Goal: Information Seeking & Learning: Learn about a topic

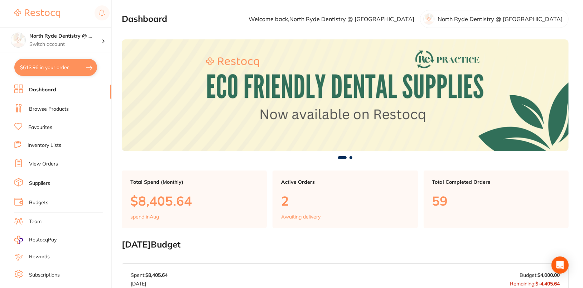
click at [57, 110] on link "Browse Products" at bounding box center [49, 109] width 40 height 7
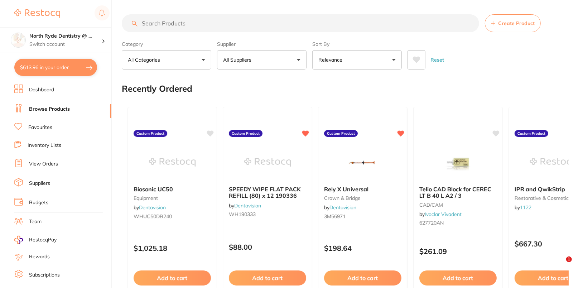
click at [253, 21] on input "search" at bounding box center [301, 23] width 358 height 18
click at [228, 30] on input "search" at bounding box center [301, 23] width 358 height 18
paste input "GC-011880"
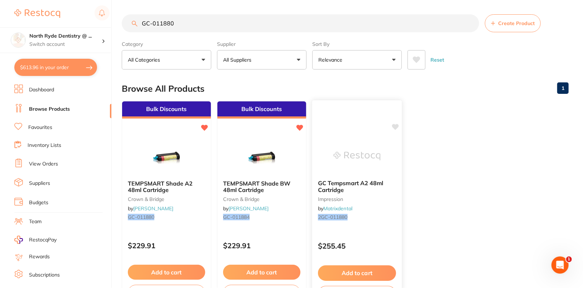
type input "GC-011880"
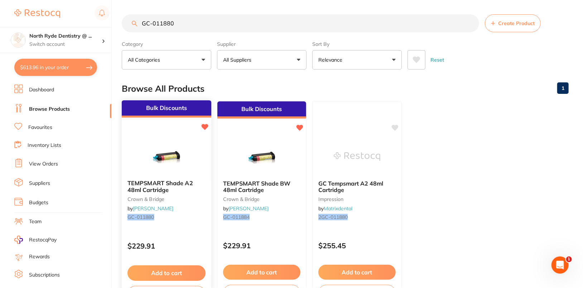
click at [190, 189] on b "TEMPSMART Shade A2 48ml Cartridge" at bounding box center [167, 186] width 78 height 13
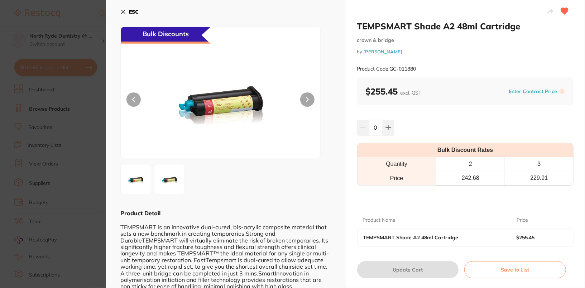
click at [394, 69] on small "Product Code: GC-011880" at bounding box center [386, 69] width 59 height 6
drag, startPoint x: 388, startPoint y: 69, endPoint x: 432, endPoint y: 69, distance: 44.1
click at [430, 69] on div "Product Code: GC-011880" at bounding box center [465, 69] width 217 height 18
drag, startPoint x: 449, startPoint y: 62, endPoint x: 443, endPoint y: 64, distance: 5.6
click at [447, 63] on div "Product Code: GC-011880" at bounding box center [465, 69] width 217 height 18
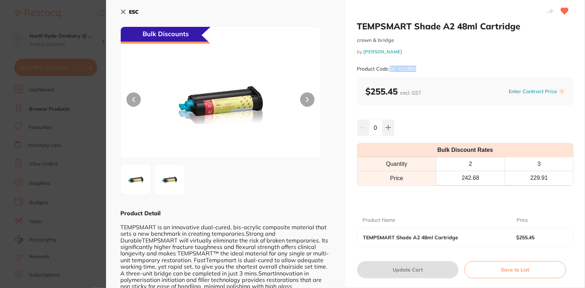
drag, startPoint x: 393, startPoint y: 70, endPoint x: 447, endPoint y: 69, distance: 53.8
click at [447, 69] on div "Product Code: GC-011880" at bounding box center [465, 69] width 217 height 18
copy small "GC-011880"
drag, startPoint x: 357, startPoint y: 26, endPoint x: 551, endPoint y: 26, distance: 194.5
click at [551, 26] on h2 "TEMPSMART Shade A2 48ml Cartridge" at bounding box center [465, 26] width 217 height 11
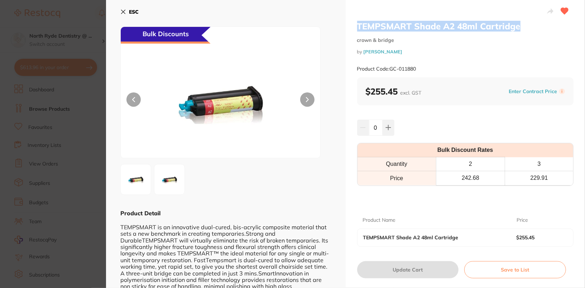
copy h2 "TEMPSMART Shade A2 48ml Cartridge"
drag, startPoint x: 391, startPoint y: 69, endPoint x: 438, endPoint y: 70, distance: 47.3
click at [438, 70] on div "Product Code: GC-011880" at bounding box center [465, 69] width 217 height 18
copy small "GC-011880"
click at [132, 10] on b "ESC" at bounding box center [134, 12] width 10 height 6
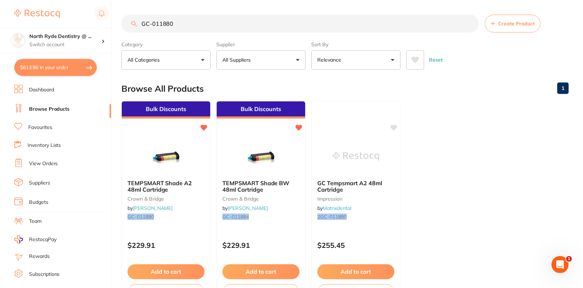
scroll to position [8, 0]
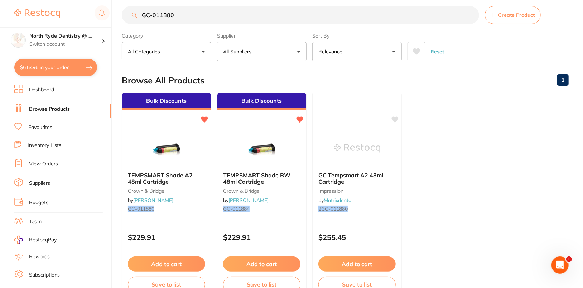
click at [522, 123] on ul "Bulk Discounts TEMPSMART Shade A2 48ml Cartridge crown & bridge by Henry Schein…" at bounding box center [345, 196] width 447 height 206
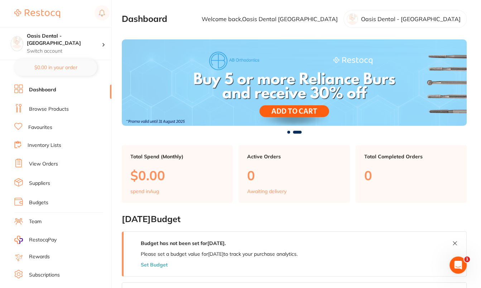
click at [43, 145] on link "Inventory Lists" at bounding box center [45, 145] width 34 height 7
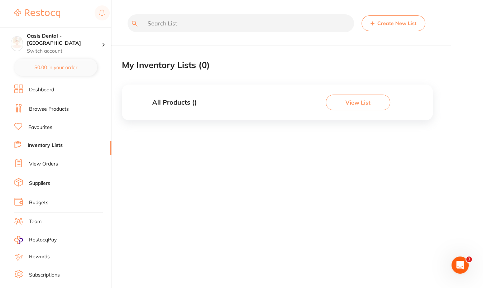
click at [42, 128] on link "Favourites" at bounding box center [40, 127] width 24 height 7
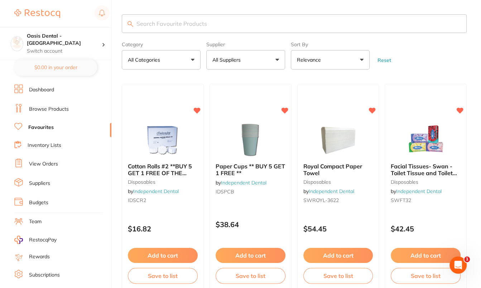
click at [241, 59] on p "All Suppliers" at bounding box center [227, 59] width 31 height 7
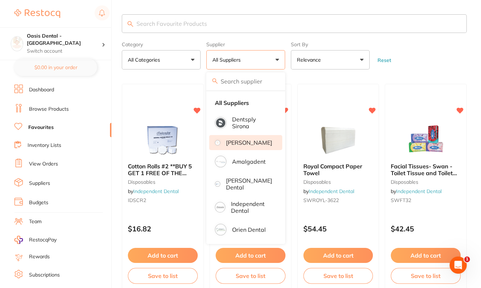
click at [253, 148] on li "[PERSON_NAME]" at bounding box center [245, 142] width 73 height 15
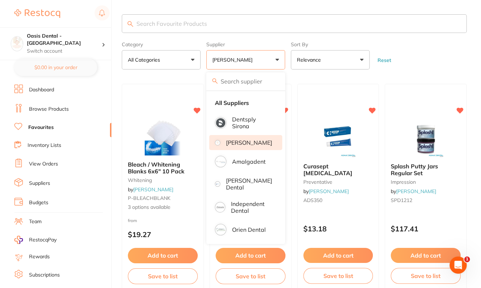
click at [453, 43] on form "Category All Categories All Categories endodontics impression preventative [MED…" at bounding box center [294, 54] width 345 height 31
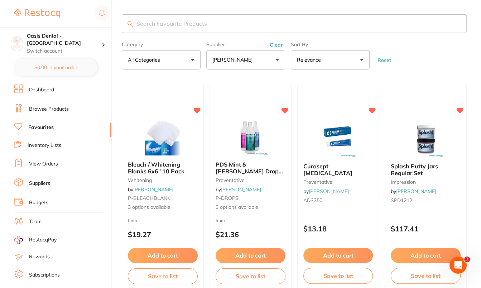
click at [257, 64] on button "[PERSON_NAME]" at bounding box center [245, 59] width 79 height 19
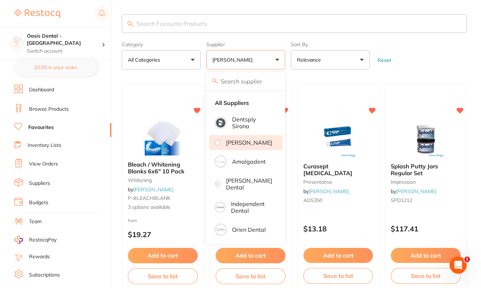
click at [422, 71] on main "Category All Categories All Categories endodontics impression preventative [MED…" at bounding box center [301, 269] width 359 height 539
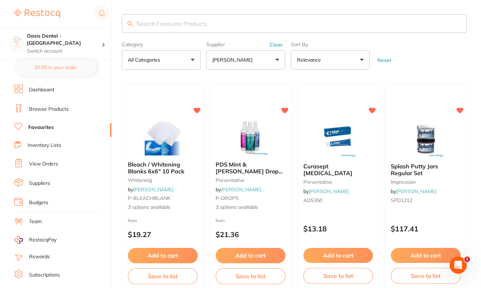
click at [274, 46] on button "Clear" at bounding box center [277, 45] width 18 height 6
click at [436, 53] on form "Category All Categories All Categories endodontics impression preventative [MED…" at bounding box center [294, 54] width 345 height 31
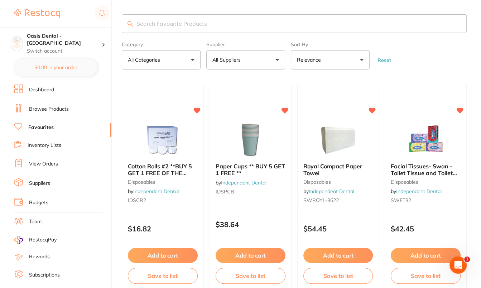
click at [48, 109] on link "Browse Products" at bounding box center [49, 109] width 40 height 7
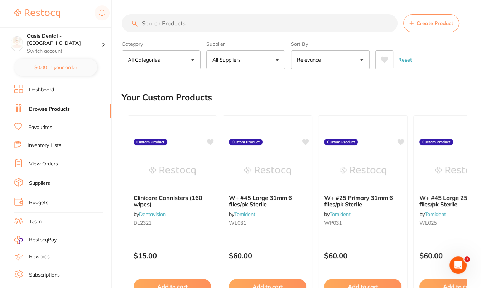
click at [274, 55] on button "All Suppliers" at bounding box center [245, 59] width 79 height 19
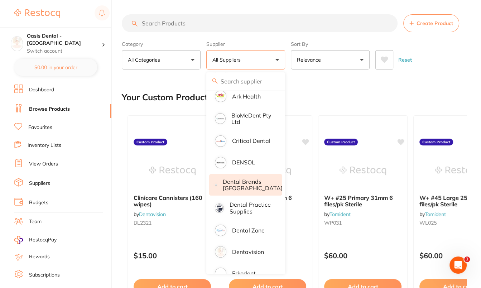
scroll to position [134, 0]
click at [258, 186] on p "Dental Brands [GEOGRAPHIC_DATA]" at bounding box center [253, 184] width 60 height 13
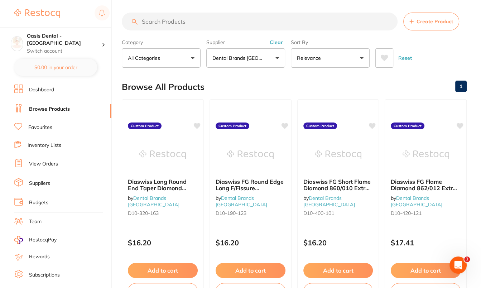
scroll to position [0, 0]
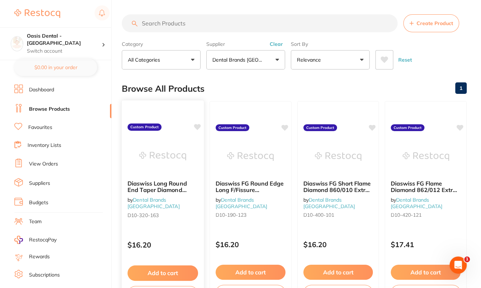
click at [198, 126] on icon at bounding box center [197, 127] width 7 height 6
click at [283, 126] on icon at bounding box center [285, 127] width 7 height 6
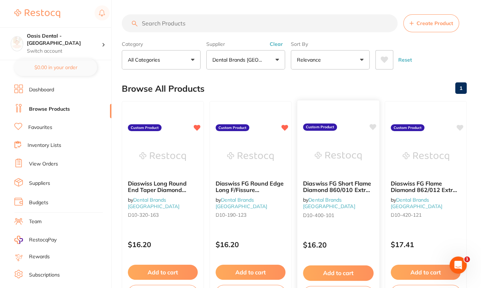
click at [375, 126] on icon at bounding box center [372, 127] width 7 height 6
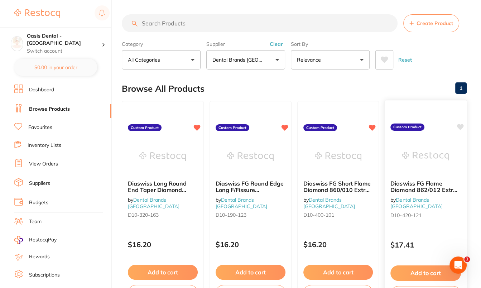
click at [462, 126] on icon at bounding box center [460, 127] width 7 height 6
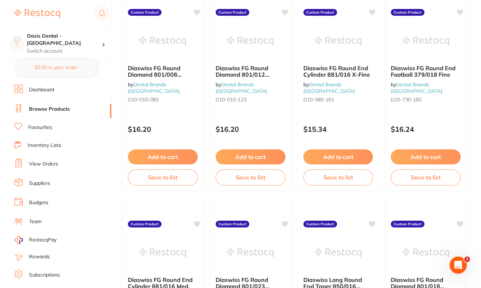
scroll to position [327, 0]
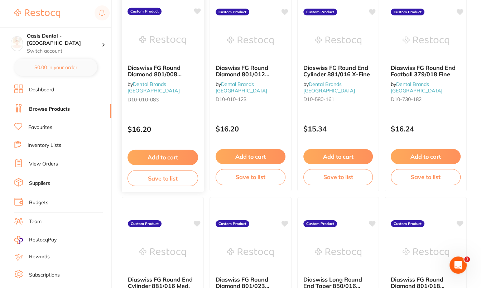
click at [198, 9] on icon at bounding box center [197, 11] width 7 height 6
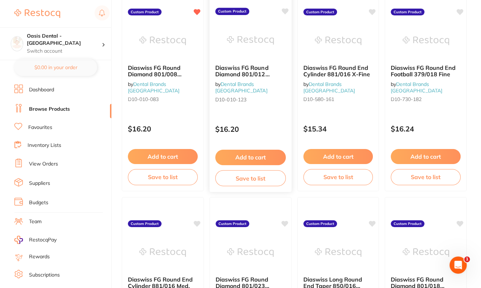
click at [286, 10] on icon at bounding box center [285, 11] width 7 height 6
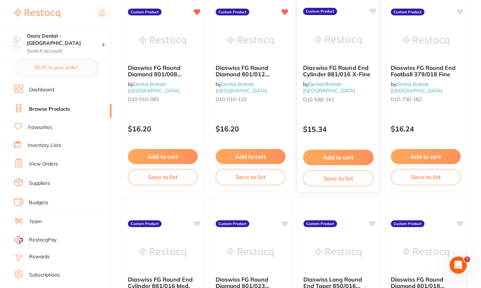
click at [373, 10] on icon at bounding box center [372, 11] width 7 height 6
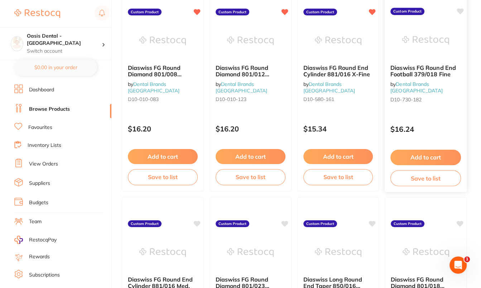
click at [461, 8] on icon at bounding box center [460, 11] width 7 height 6
click at [461, 223] on icon at bounding box center [460, 223] width 7 height 6
click at [374, 222] on icon at bounding box center [372, 223] width 7 height 6
click at [286, 223] on icon at bounding box center [285, 223] width 7 height 6
click at [197, 222] on icon at bounding box center [197, 223] width 7 height 6
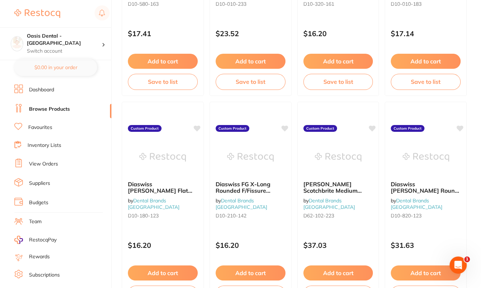
scroll to position [691, 0]
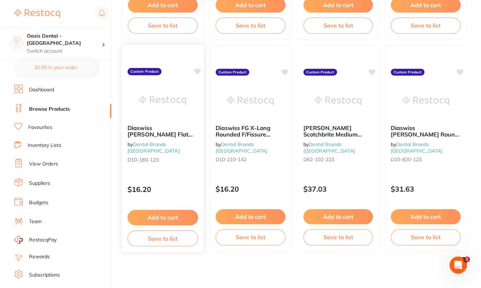
click at [196, 70] on icon at bounding box center [197, 71] width 7 height 6
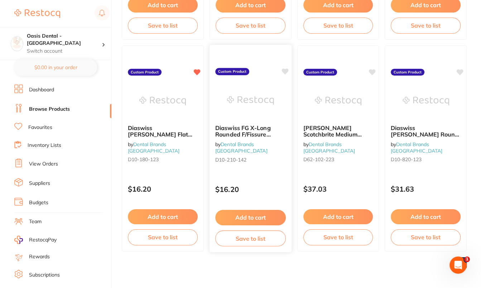
click at [287, 70] on icon at bounding box center [285, 71] width 7 height 6
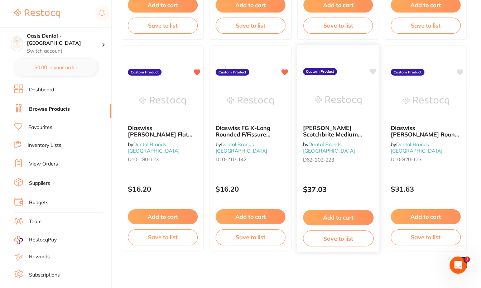
click at [373, 70] on icon at bounding box center [372, 71] width 7 height 6
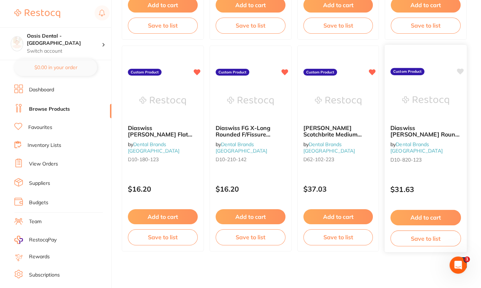
click at [463, 71] on icon at bounding box center [460, 71] width 7 height 7
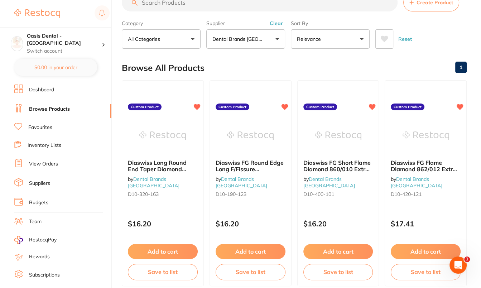
scroll to position [0, 0]
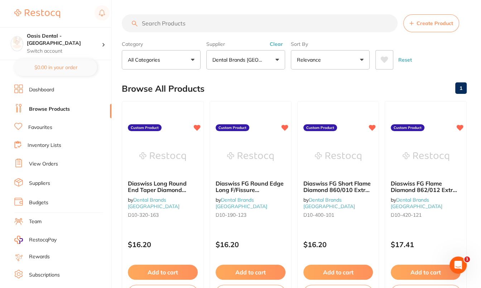
click at [276, 44] on button "Clear" at bounding box center [277, 44] width 18 height 6
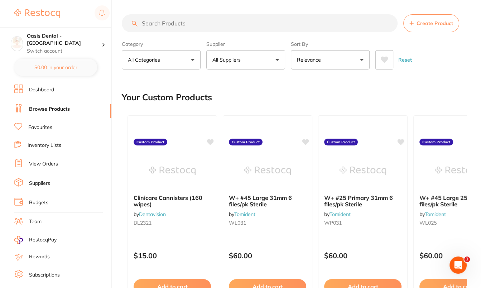
click at [249, 60] on button "All Suppliers" at bounding box center [245, 59] width 79 height 19
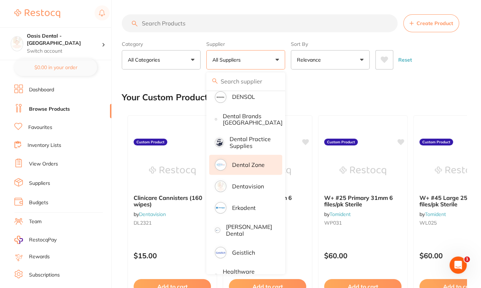
scroll to position [207, 0]
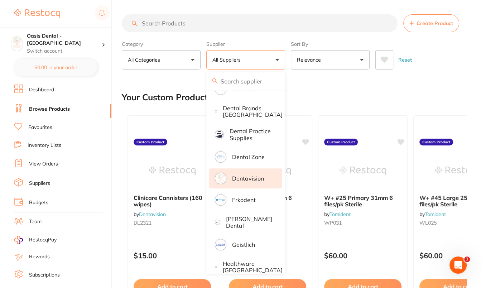
click at [251, 182] on p "Dentavision" at bounding box center [248, 178] width 32 height 6
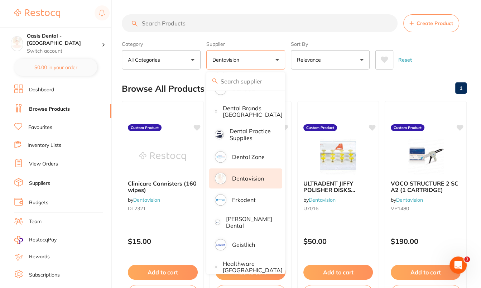
click at [434, 60] on div "Reset" at bounding box center [418, 56] width 86 height 25
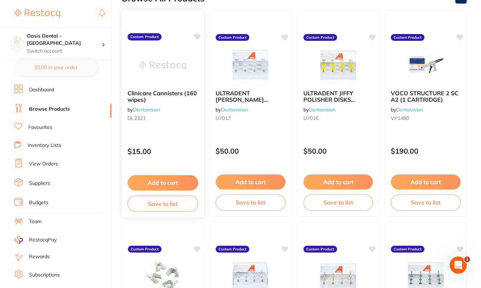
scroll to position [91, 0]
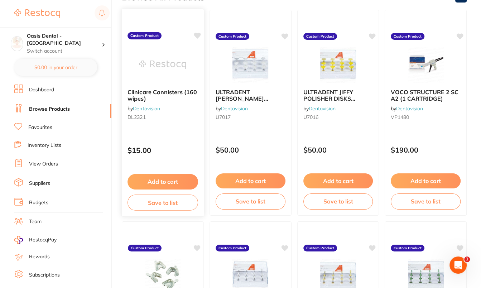
click at [198, 33] on icon at bounding box center [197, 36] width 7 height 6
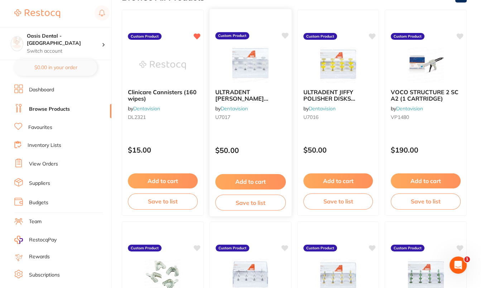
click at [284, 34] on icon at bounding box center [285, 36] width 7 height 6
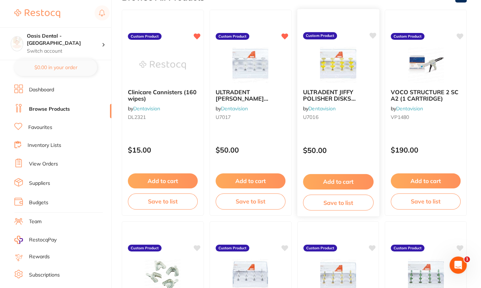
click at [374, 34] on icon at bounding box center [372, 36] width 7 height 6
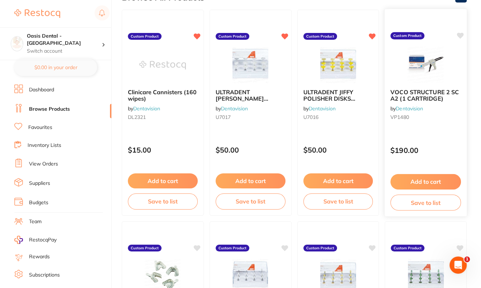
click at [458, 35] on icon at bounding box center [460, 36] width 7 height 6
click at [463, 246] on icon at bounding box center [460, 247] width 7 height 6
click at [373, 246] on icon at bounding box center [372, 247] width 7 height 6
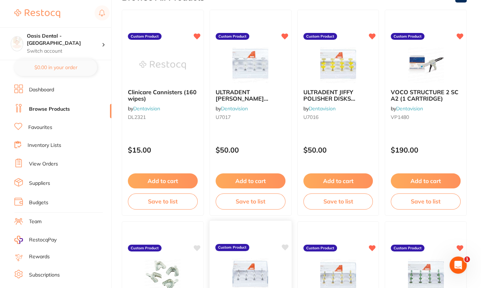
click at [284, 246] on icon at bounding box center [285, 247] width 7 height 6
click at [197, 247] on icon at bounding box center [197, 247] width 7 height 6
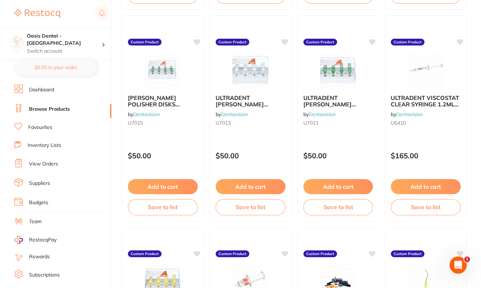
scroll to position [537, 0]
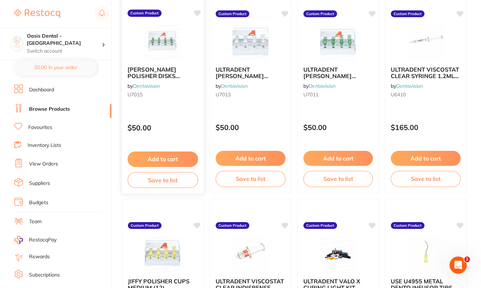
click at [198, 11] on icon at bounding box center [197, 13] width 7 height 6
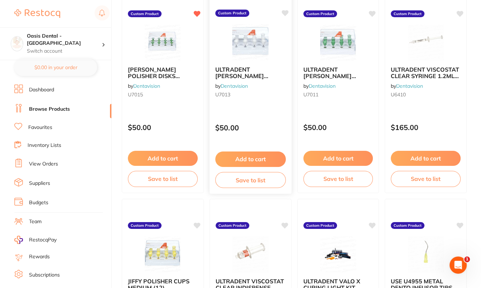
click at [283, 10] on icon at bounding box center [285, 13] width 7 height 6
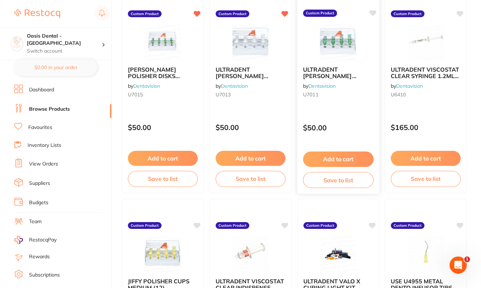
click at [374, 12] on icon at bounding box center [372, 13] width 7 height 6
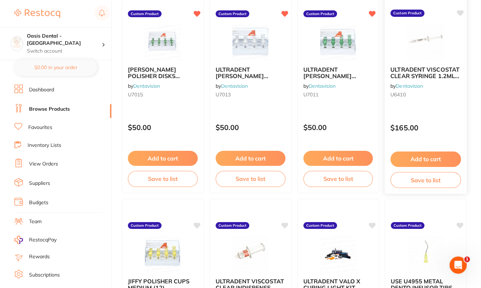
click at [463, 13] on icon at bounding box center [460, 13] width 7 height 6
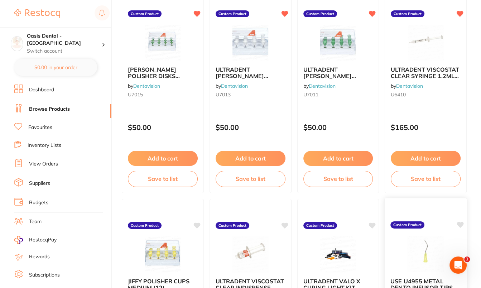
click at [459, 223] on icon at bounding box center [460, 225] width 7 height 6
click at [372, 223] on icon at bounding box center [372, 225] width 7 height 6
click at [284, 224] on icon at bounding box center [285, 225] width 7 height 6
click at [198, 223] on icon at bounding box center [197, 225] width 7 height 6
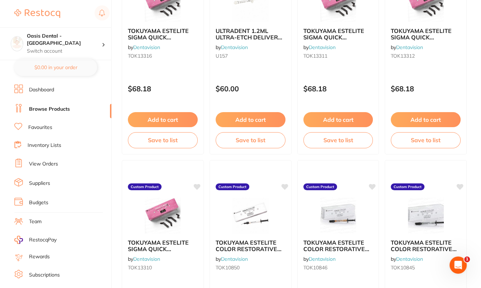
scroll to position [959, 0]
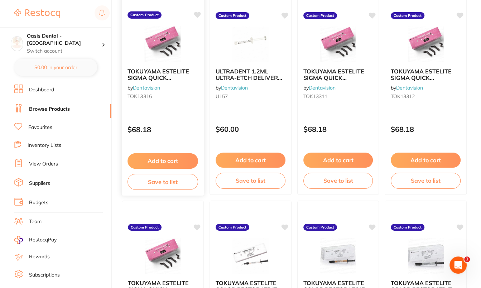
click at [197, 12] on icon at bounding box center [197, 15] width 7 height 6
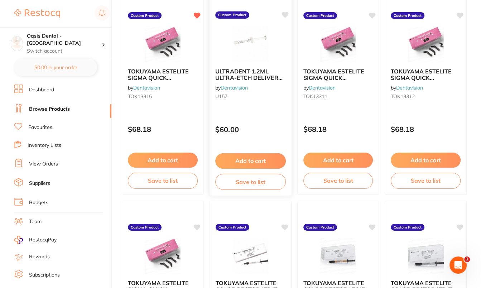
click at [285, 12] on icon at bounding box center [284, 14] width 7 height 7
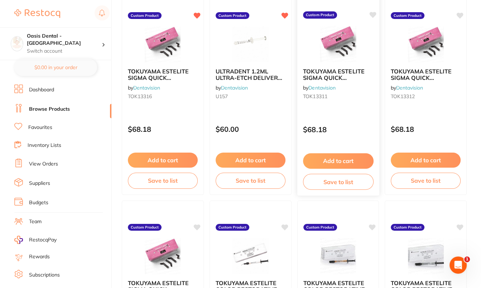
click at [374, 13] on icon at bounding box center [372, 15] width 7 height 6
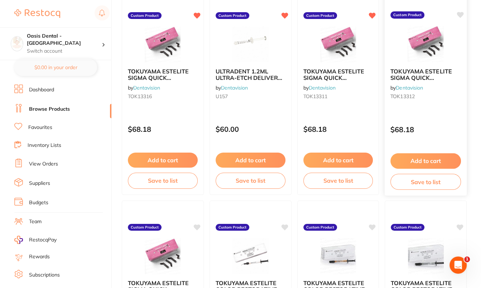
click at [462, 14] on icon at bounding box center [460, 15] width 7 height 6
click at [460, 226] on icon at bounding box center [460, 227] width 7 height 6
click at [372, 225] on icon at bounding box center [372, 227] width 7 height 6
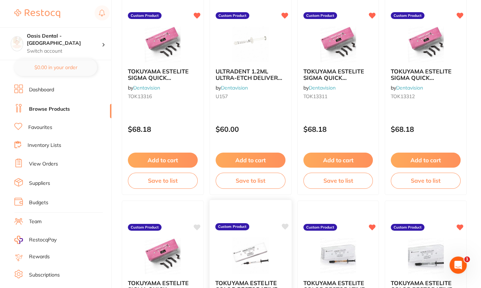
drag, startPoint x: 284, startPoint y: 225, endPoint x: 234, endPoint y: 229, distance: 50.6
click at [284, 225] on icon at bounding box center [285, 227] width 7 height 6
click at [198, 226] on icon at bounding box center [197, 227] width 7 height 6
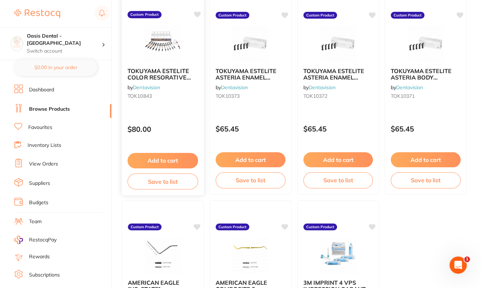
scroll to position [1383, 0]
click at [198, 13] on icon at bounding box center [197, 14] width 7 height 6
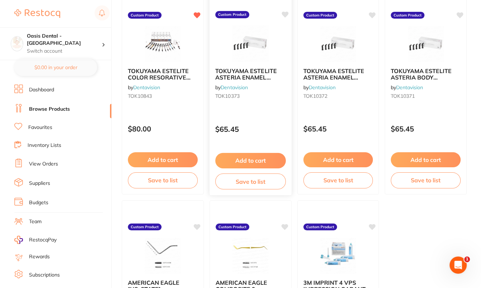
click at [287, 14] on icon at bounding box center [285, 14] width 7 height 6
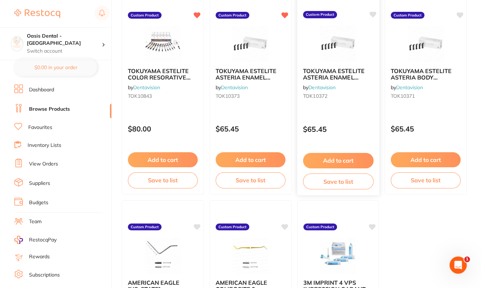
click at [372, 14] on icon at bounding box center [372, 14] width 7 height 6
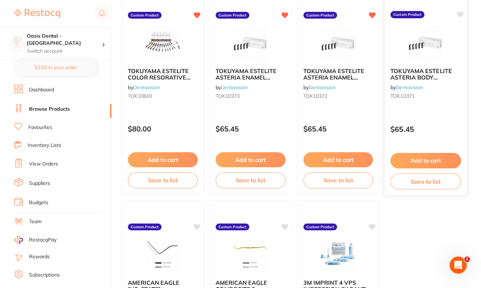
click at [462, 13] on icon at bounding box center [460, 14] width 7 height 6
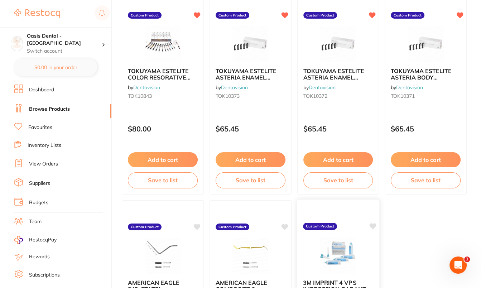
click at [373, 226] on icon at bounding box center [372, 226] width 7 height 6
click at [283, 225] on icon at bounding box center [285, 226] width 7 height 6
drag, startPoint x: 195, startPoint y: 225, endPoint x: 202, endPoint y: 232, distance: 10.4
click at [195, 225] on icon at bounding box center [197, 226] width 7 height 6
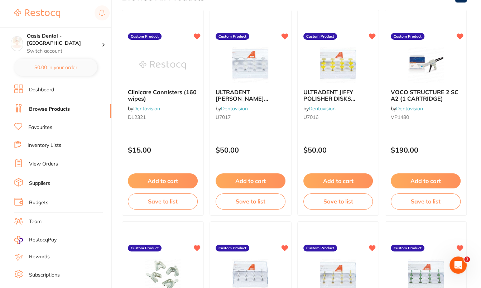
scroll to position [0, 0]
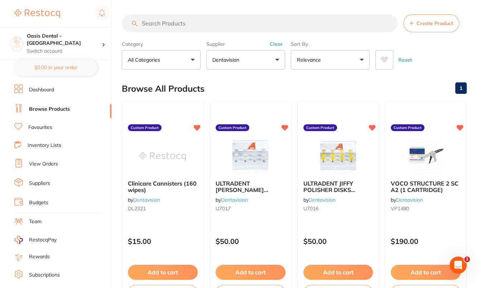
click at [279, 44] on button "Clear" at bounding box center [277, 44] width 18 height 6
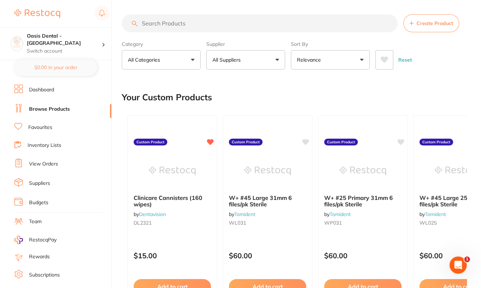
click at [242, 63] on p "All Suppliers" at bounding box center [227, 59] width 31 height 7
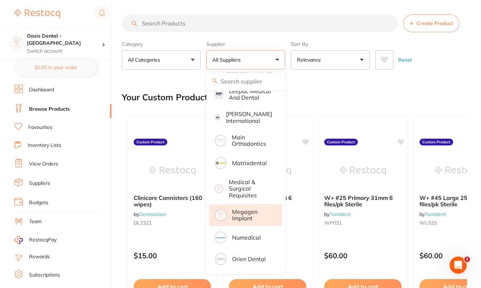
scroll to position [543, 0]
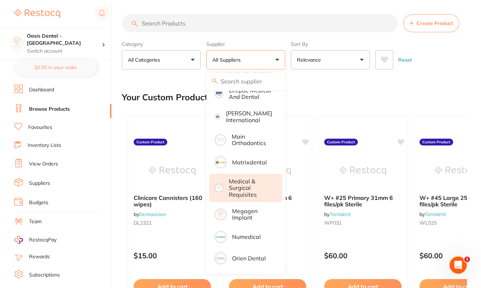
click at [242, 198] on p "Medical & Surgical Requisites" at bounding box center [251, 188] width 44 height 20
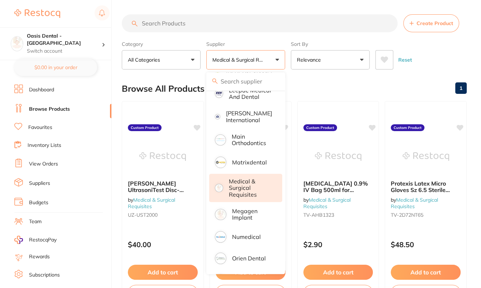
click at [458, 54] on div "Reset" at bounding box center [418, 56] width 86 height 25
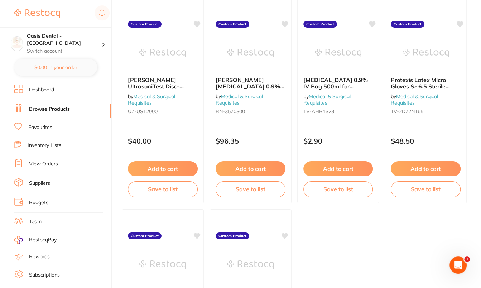
scroll to position [104, 0]
click at [198, 20] on icon at bounding box center [197, 23] width 7 height 6
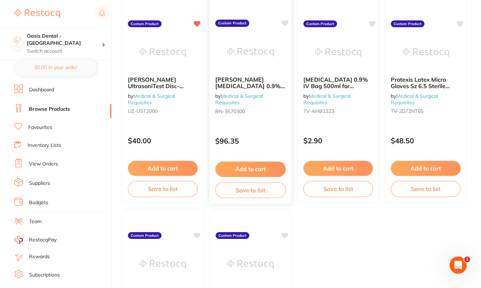
click at [290, 21] on div "[PERSON_NAME] [MEDICAL_DATA] 0.9% 100 x 30ml Ecolav Polyamps for Irrigation by …" at bounding box center [250, 100] width 83 height 208
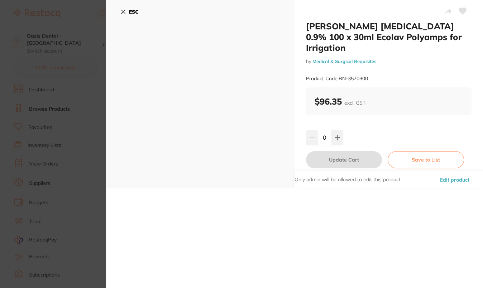
click at [132, 11] on b "ESC" at bounding box center [134, 12] width 10 height 6
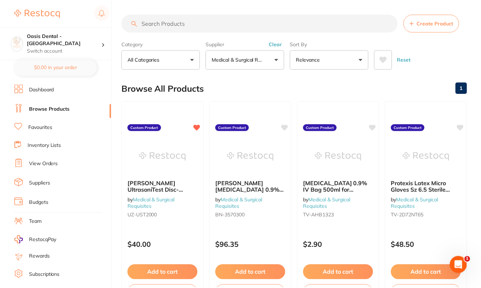
scroll to position [104, 0]
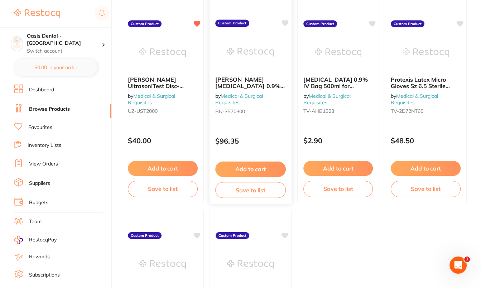
click at [286, 22] on icon at bounding box center [285, 23] width 7 height 6
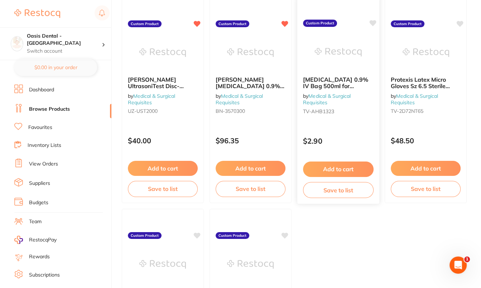
click at [373, 23] on icon at bounding box center [372, 23] width 7 height 6
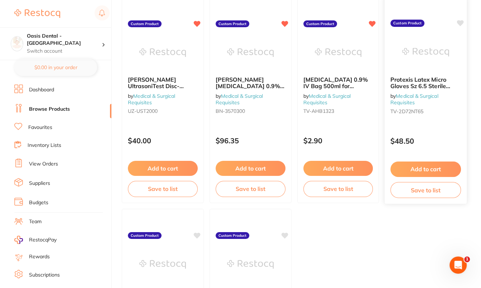
click at [460, 21] on icon at bounding box center [460, 23] width 7 height 6
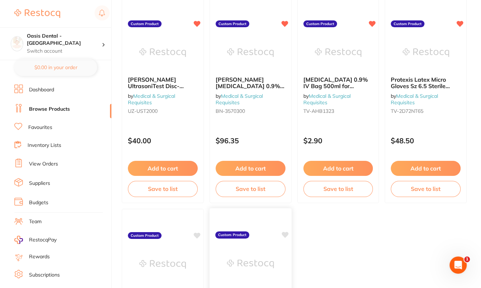
click at [283, 233] on icon at bounding box center [285, 235] width 7 height 6
click at [196, 234] on icon at bounding box center [197, 235] width 7 height 6
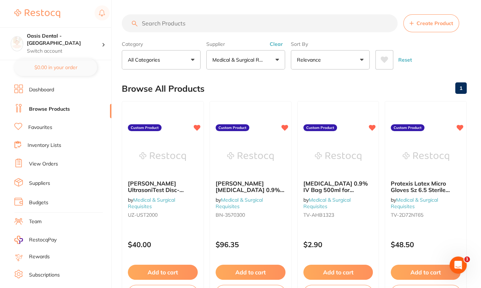
click at [281, 44] on button "Clear" at bounding box center [277, 44] width 18 height 6
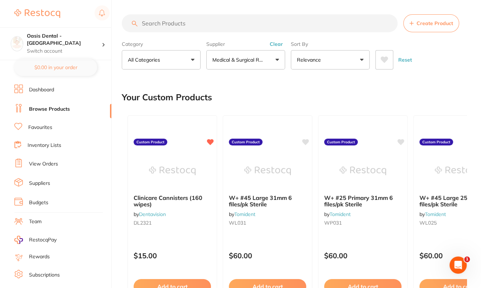
click at [254, 63] on button "Medical & Surgical Requisites" at bounding box center [245, 59] width 79 height 19
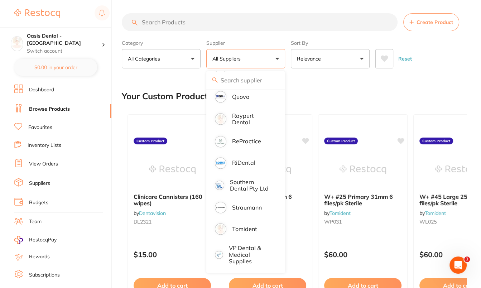
scroll to position [1, 0]
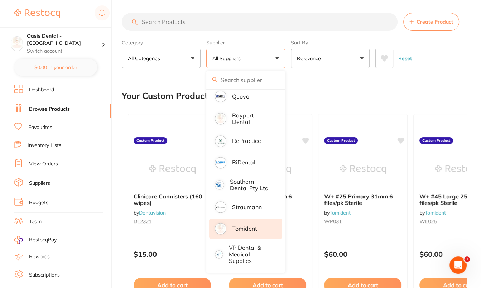
click at [246, 225] on p "Tomident" at bounding box center [244, 228] width 25 height 6
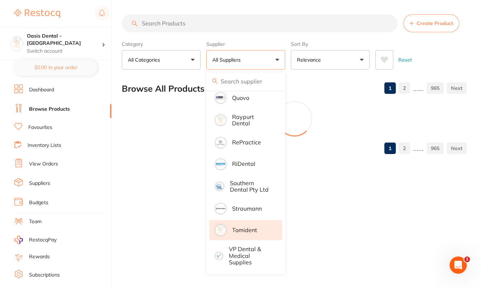
scroll to position [0, 0]
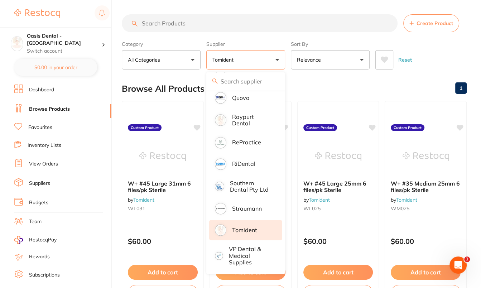
click at [451, 47] on div "Reset" at bounding box center [418, 56] width 86 height 25
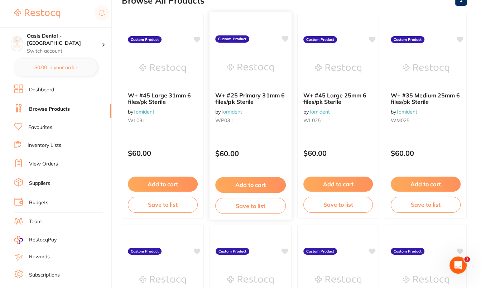
scroll to position [93, 0]
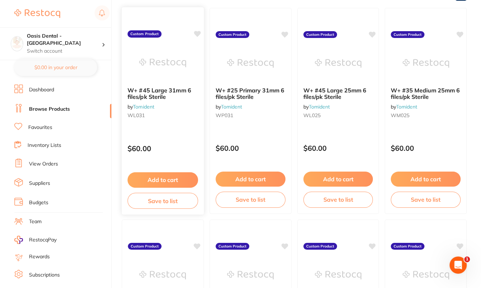
click at [196, 33] on icon at bounding box center [197, 34] width 7 height 6
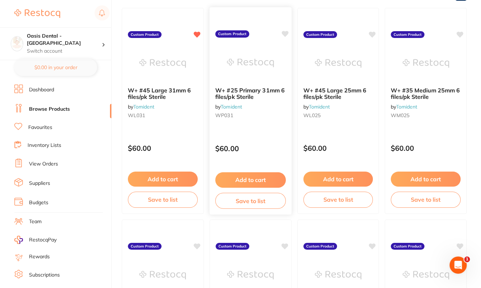
click at [283, 34] on icon at bounding box center [285, 34] width 7 height 6
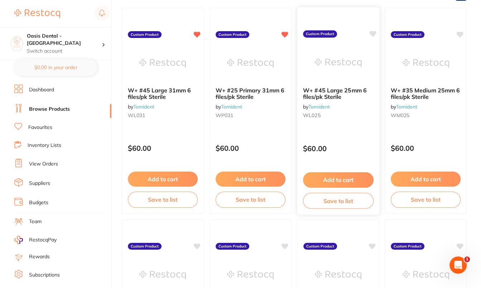
click at [373, 33] on icon at bounding box center [372, 34] width 7 height 6
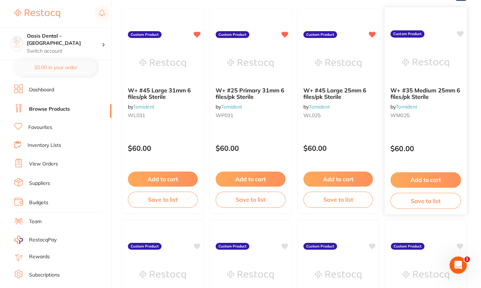
click at [463, 32] on icon at bounding box center [460, 34] width 7 height 6
click at [460, 244] on icon at bounding box center [460, 246] width 7 height 6
drag, startPoint x: 373, startPoint y: 244, endPoint x: 369, endPoint y: 245, distance: 3.7
click at [373, 244] on icon at bounding box center [372, 246] width 7 height 6
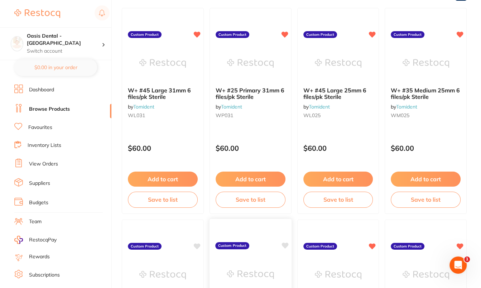
click at [285, 245] on icon at bounding box center [285, 246] width 7 height 6
click at [198, 245] on icon at bounding box center [197, 246] width 7 height 6
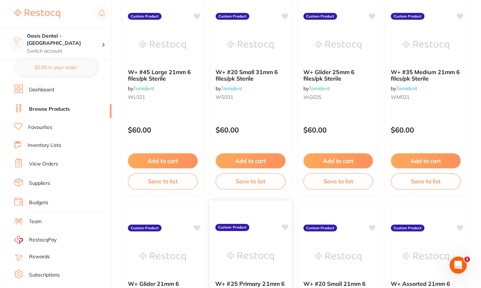
scroll to position [534, 0]
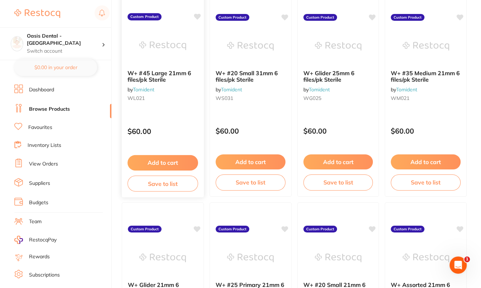
click at [197, 16] on icon at bounding box center [197, 17] width 7 height 6
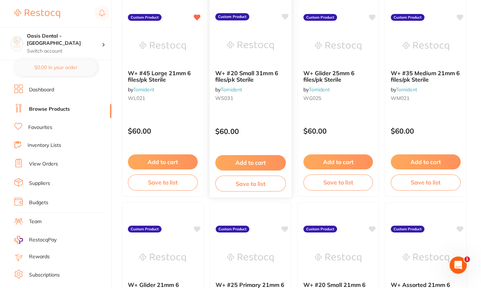
click at [284, 14] on icon at bounding box center [285, 17] width 7 height 6
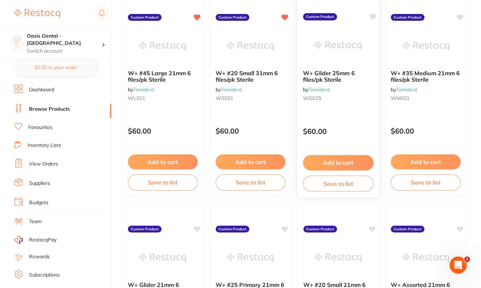
click at [373, 15] on icon at bounding box center [372, 17] width 7 height 6
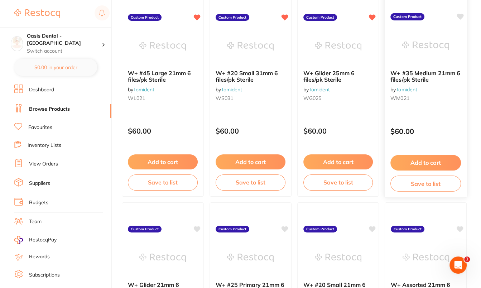
click at [461, 17] on icon at bounding box center [460, 17] width 7 height 6
click at [460, 228] on icon at bounding box center [460, 228] width 7 height 6
click at [372, 227] on icon at bounding box center [372, 228] width 7 height 6
click at [286, 229] on icon at bounding box center [285, 228] width 7 height 6
click at [198, 228] on icon at bounding box center [197, 228] width 7 height 6
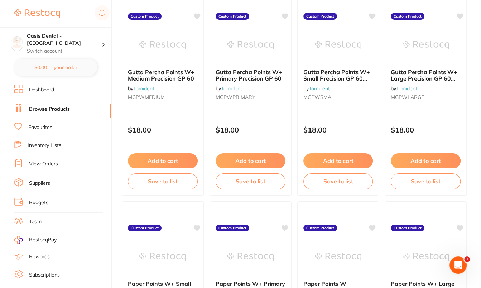
scroll to position [959, 0]
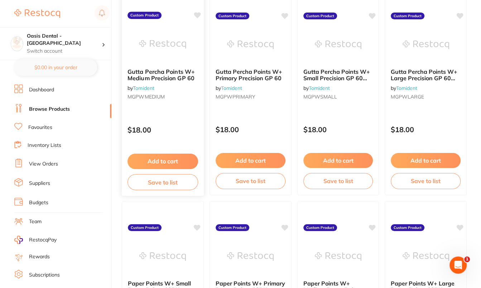
click at [196, 13] on icon at bounding box center [197, 15] width 7 height 6
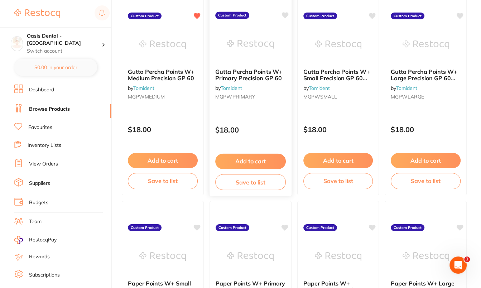
click at [284, 14] on icon at bounding box center [285, 15] width 7 height 6
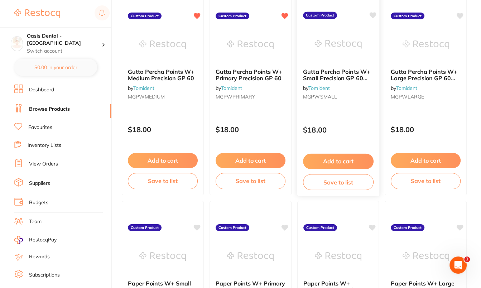
click at [374, 14] on icon at bounding box center [372, 15] width 7 height 6
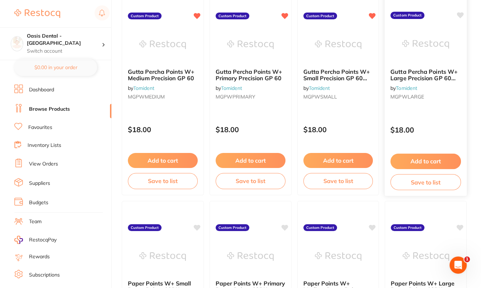
click at [461, 15] on icon at bounding box center [460, 15] width 7 height 6
click at [462, 225] on icon at bounding box center [460, 227] width 7 height 6
click at [373, 226] on icon at bounding box center [372, 227] width 7 height 6
click at [286, 225] on icon at bounding box center [285, 227] width 7 height 6
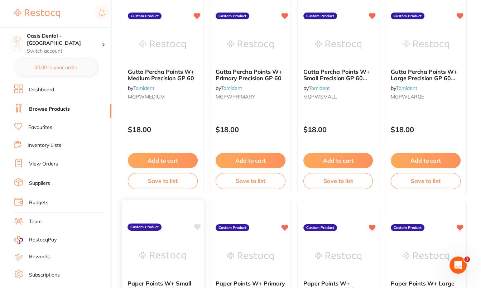
click at [196, 226] on icon at bounding box center [197, 227] width 7 height 6
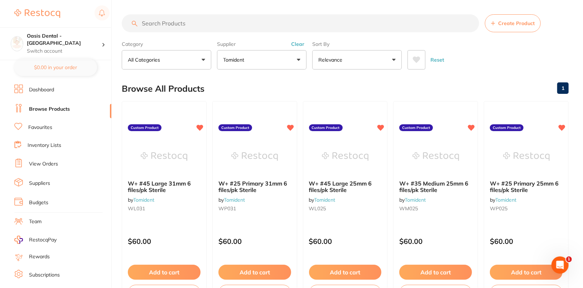
scroll to position [745, 0]
